Goal: Transaction & Acquisition: Purchase product/service

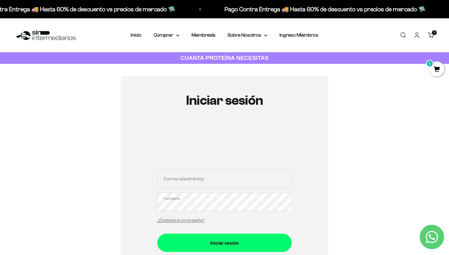
click at [197, 176] on input "Correo electrónico" at bounding box center [224, 178] width 134 height 18
type input "fedesco@hotmail.com"
click at [157, 234] on button "Iniciar sesión" at bounding box center [224, 243] width 134 height 18
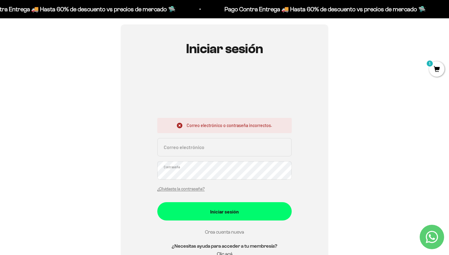
scroll to position [60, 0]
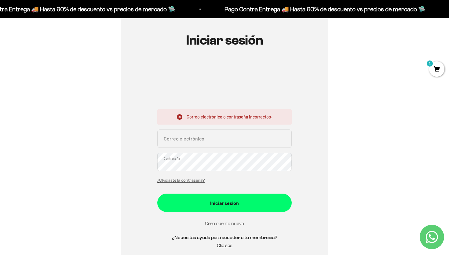
click at [223, 221] on link "Crea cuenta nueva" at bounding box center [224, 223] width 39 height 5
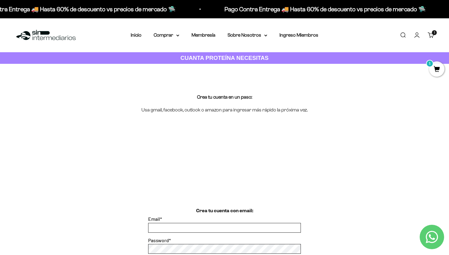
click at [206, 226] on input "Email *" at bounding box center [224, 227] width 152 height 9
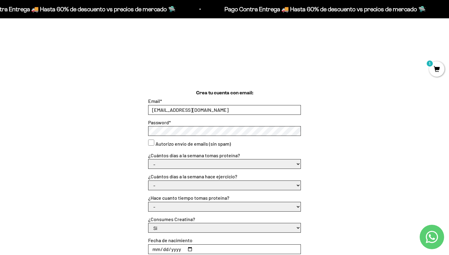
scroll to position [117, 0]
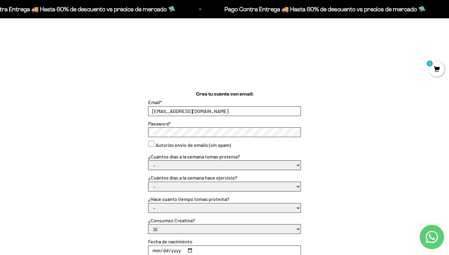
click at [204, 109] on input "[EMAIL_ADDRESS][DOMAIN_NAME]" at bounding box center [224, 111] width 152 height 9
type input "[EMAIL_ADDRESS][DOMAIN_NAME]"
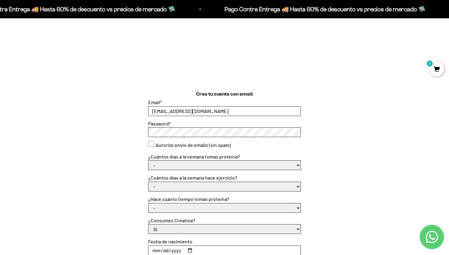
click at [208, 163] on select "- 1 o 2 3 a 5 6 o 7" at bounding box center [224, 165] width 152 height 9
click at [148, 161] on select "- 1 o 2 3 a 5 6 o 7" at bounding box center [224, 165] width 152 height 9
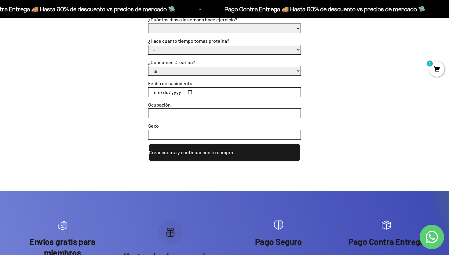
scroll to position [276, 0]
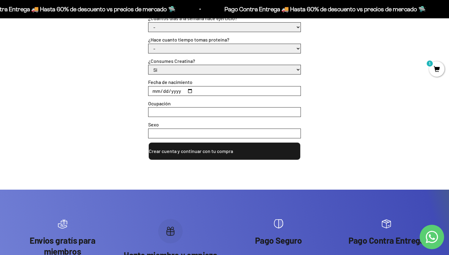
click at [223, 154] on button "Crear cuenta y continuar con tu compra" at bounding box center [224, 151] width 153 height 18
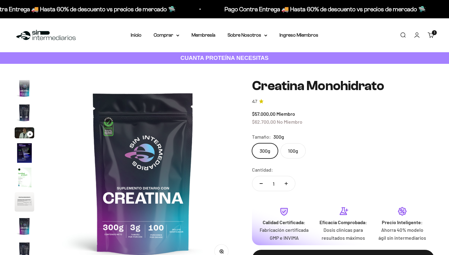
scroll to position [25, 0]
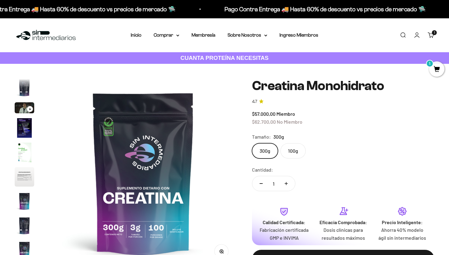
click at [31, 106] on img "Ir al artículo 3" at bounding box center [25, 107] width 20 height 11
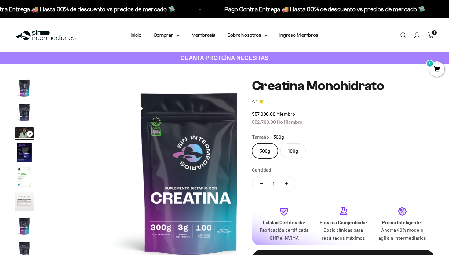
scroll to position [0, 0]
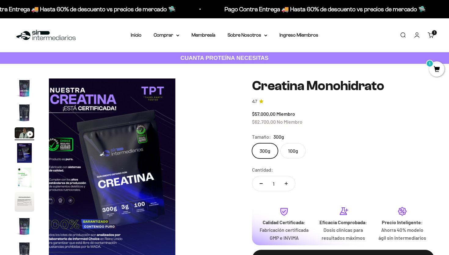
click at [33, 151] on img "Ir al artículo 4" at bounding box center [25, 153] width 20 height 20
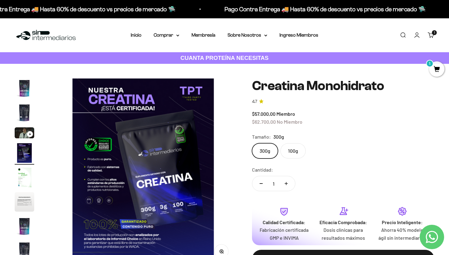
click at [30, 154] on img "Ir al artículo 4" at bounding box center [25, 153] width 20 height 20
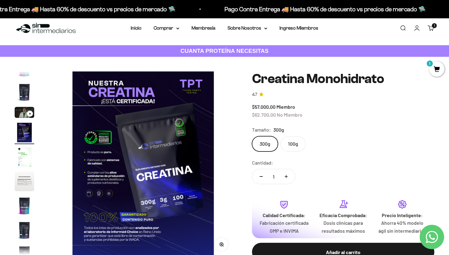
scroll to position [23, 0]
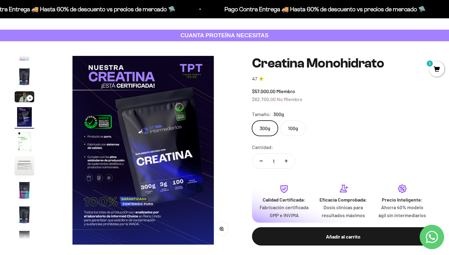
click at [22, 142] on img "Ir al artículo 5" at bounding box center [25, 142] width 20 height 20
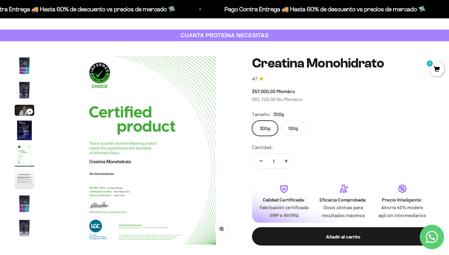
scroll to position [0, 783]
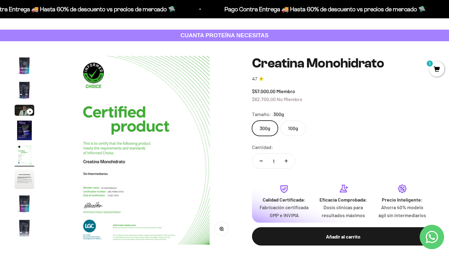
click at [27, 204] on img "Ir al artículo 7" at bounding box center [25, 204] width 20 height 20
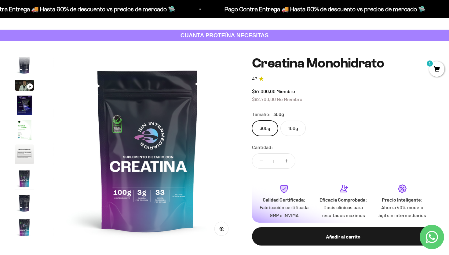
scroll to position [0, 1175]
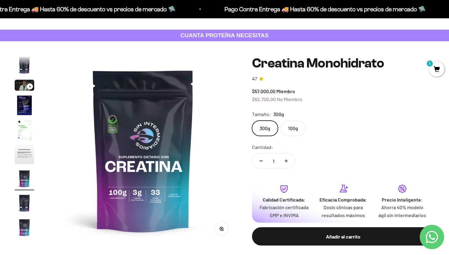
click at [23, 230] on img "Ir al artículo 9" at bounding box center [25, 228] width 20 height 20
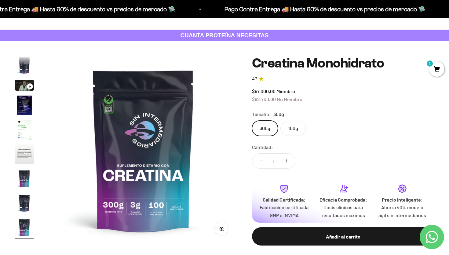
click at [23, 204] on img "Ir al artículo 8" at bounding box center [25, 203] width 20 height 20
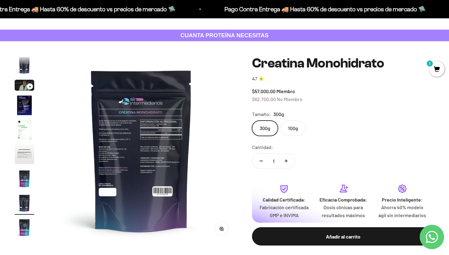
scroll to position [0, 1370]
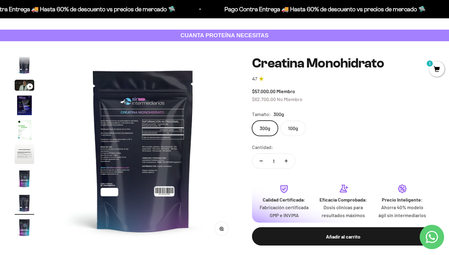
click at [121, 137] on img at bounding box center [143, 150] width 188 height 188
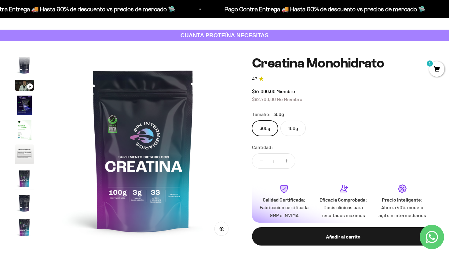
scroll to position [0, 0]
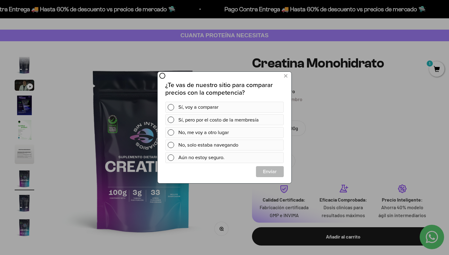
click at [164, 75] on icon at bounding box center [162, 76] width 6 height 6
click at [285, 76] on icon at bounding box center [285, 76] width 3 height 8
